Goal: Task Accomplishment & Management: Manage account settings

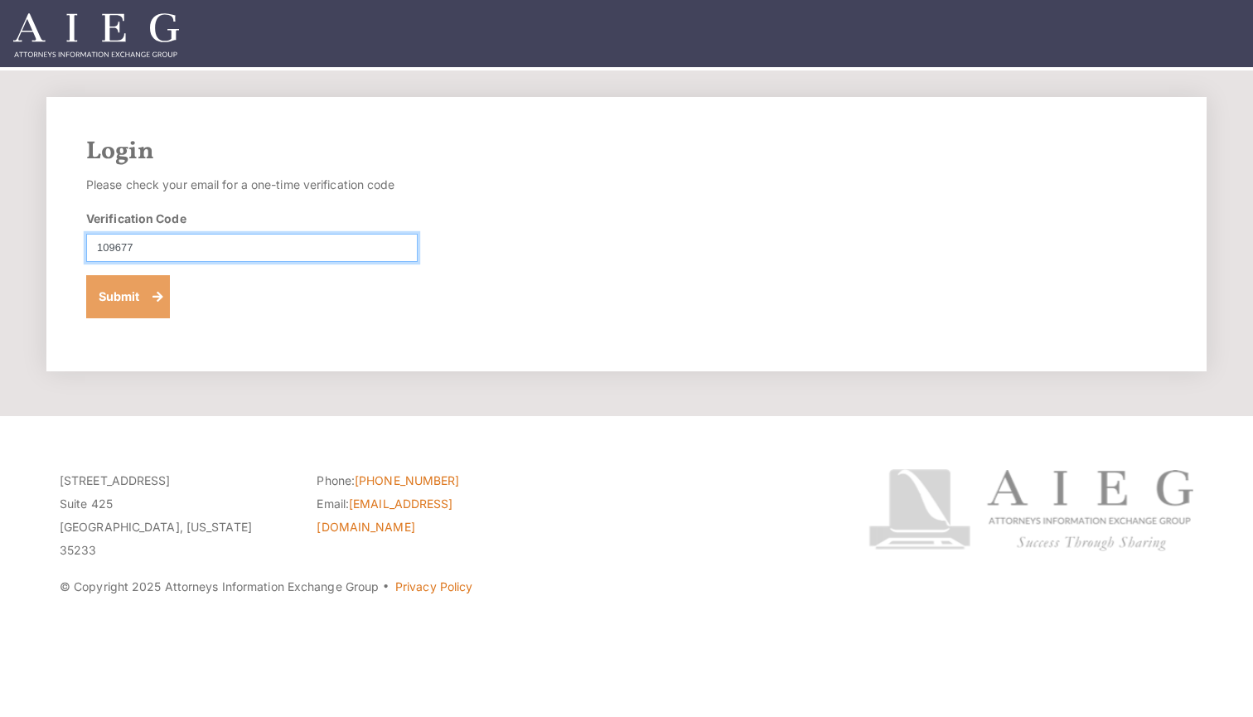
type input "109677"
click at [128, 296] on button "Submit" at bounding box center [128, 296] width 84 height 43
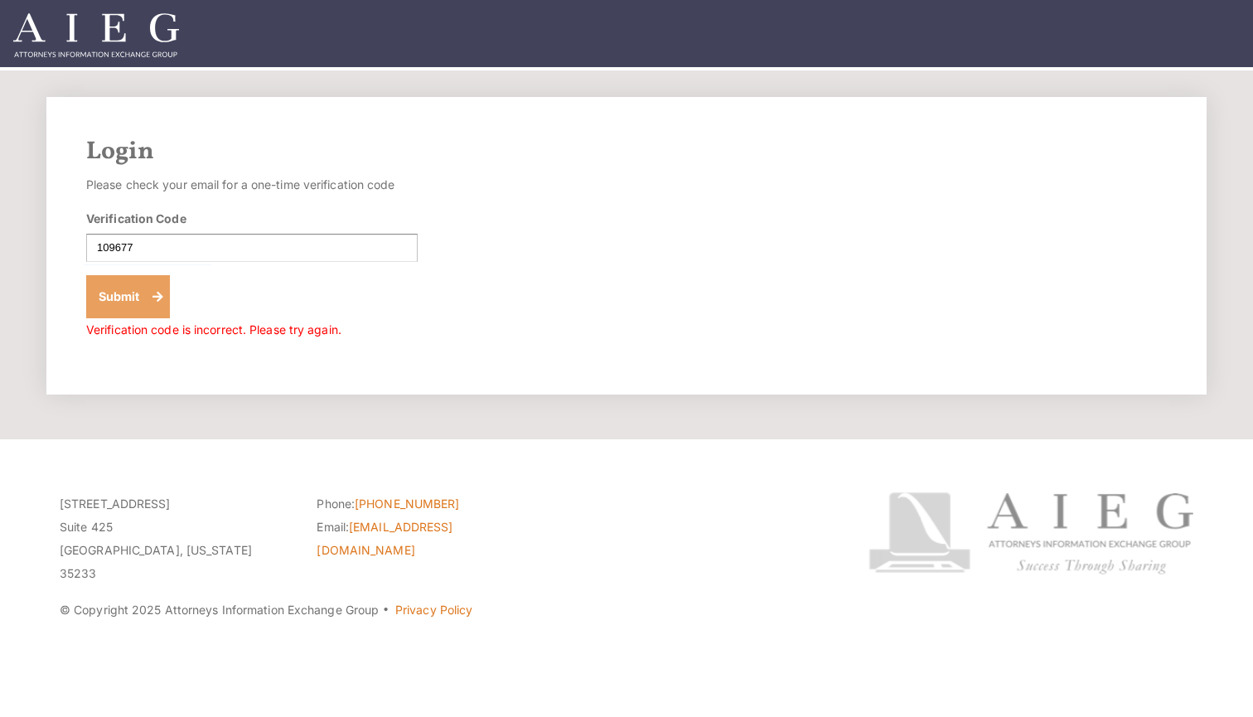
click at [141, 302] on button "Submit" at bounding box center [128, 296] width 84 height 43
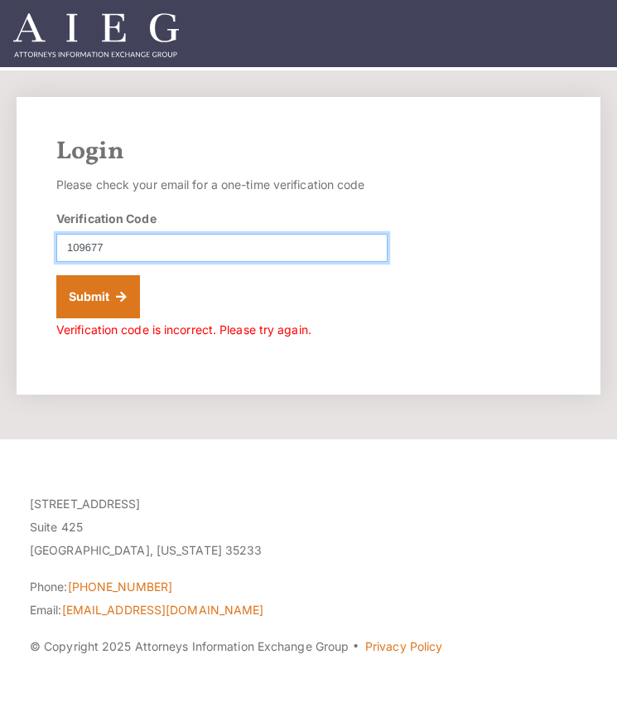
paste input "917432"
type input "917432"
click at [98, 296] on button "Submit" at bounding box center [98, 296] width 84 height 43
click at [71, 249] on input "917432" at bounding box center [221, 248] width 331 height 28
type input "917432"
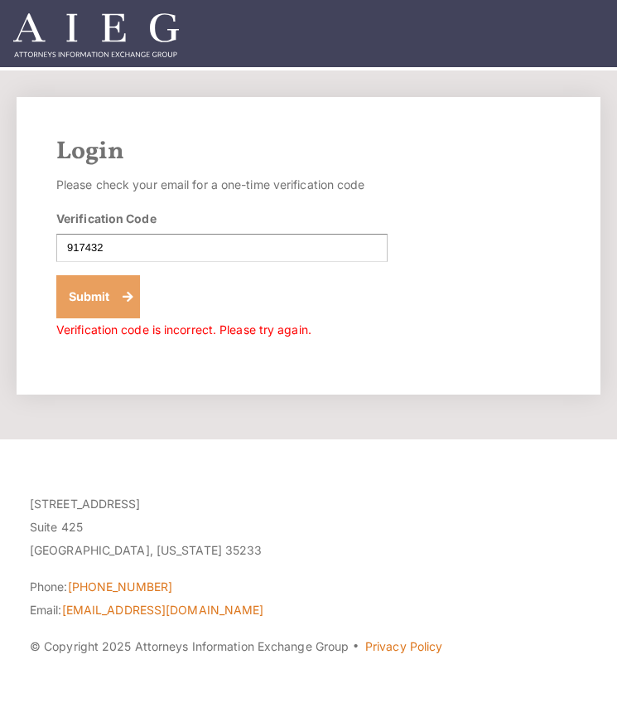
click at [112, 292] on button "Submit" at bounding box center [98, 296] width 84 height 43
click at [119, 290] on button "Submit" at bounding box center [98, 296] width 84 height 43
click at [259, 459] on footer "[STREET_ADDRESS][US_STATE] Phone: [PHONE_NUMBER] Email: [EMAIL_ADDRESS][DOMAIN_…" at bounding box center [308, 649] width 617 height 420
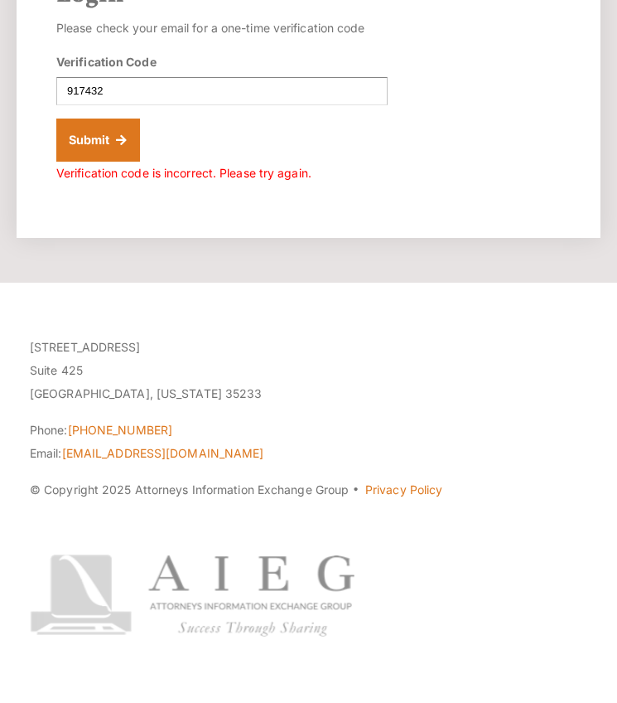
scroll to position [157, 0]
